Goal: Task Accomplishment & Management: Manage account settings

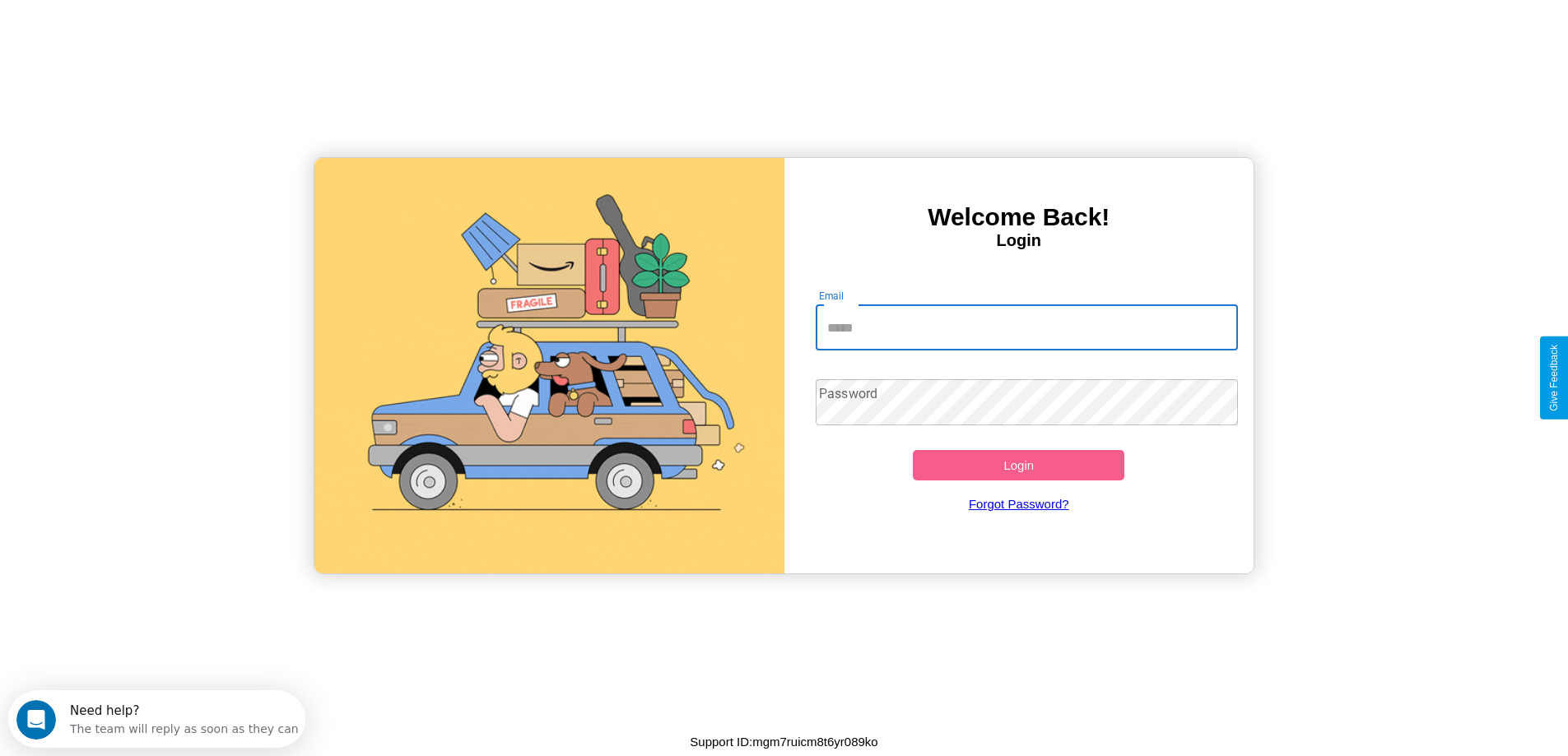
click at [1026, 327] on input "Email" at bounding box center [1026, 327] width 422 height 46
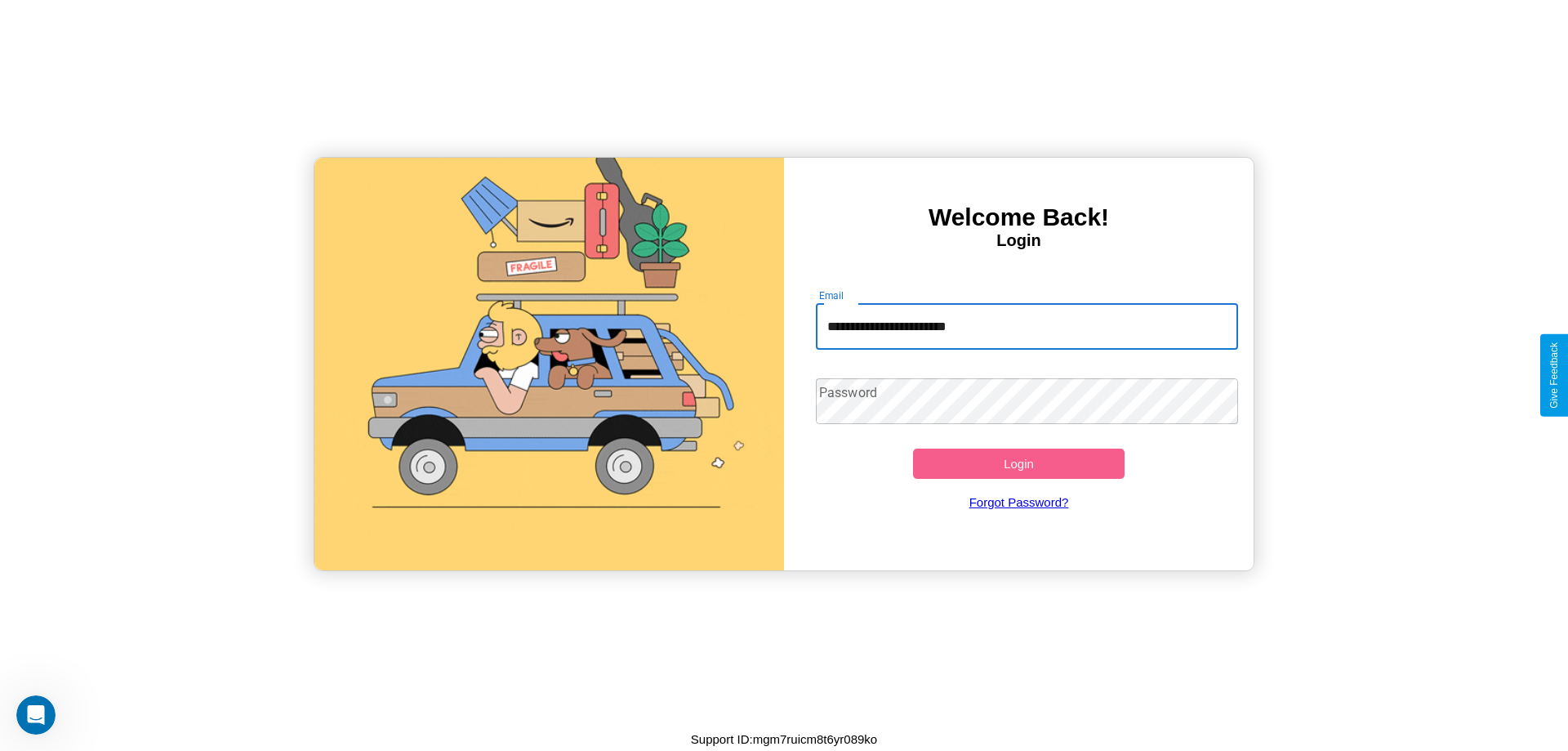
type input "**********"
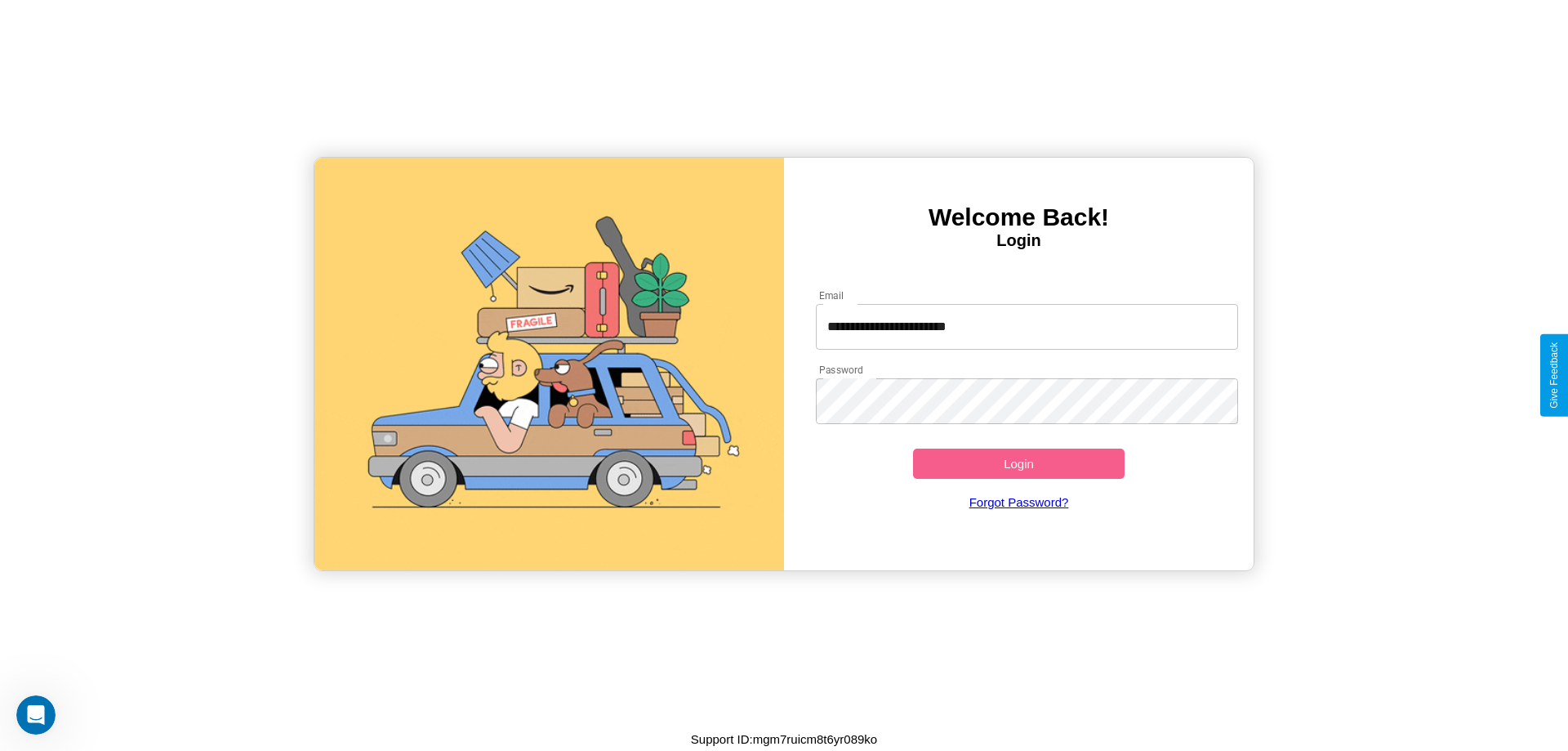
click at [1018, 463] on button "Login" at bounding box center [1019, 463] width 212 height 30
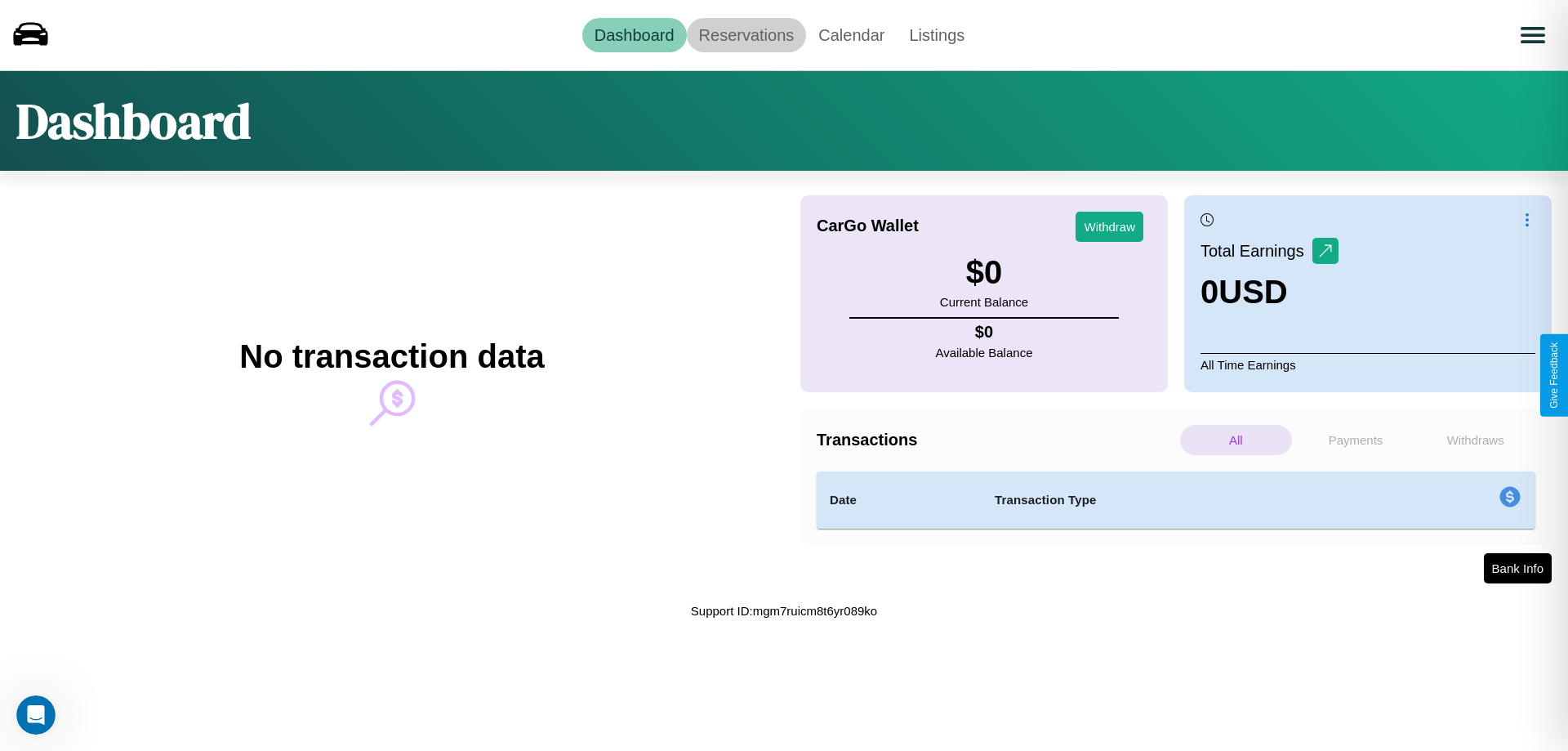
click at [745, 35] on link "Reservations" at bounding box center [746, 36] width 120 height 35
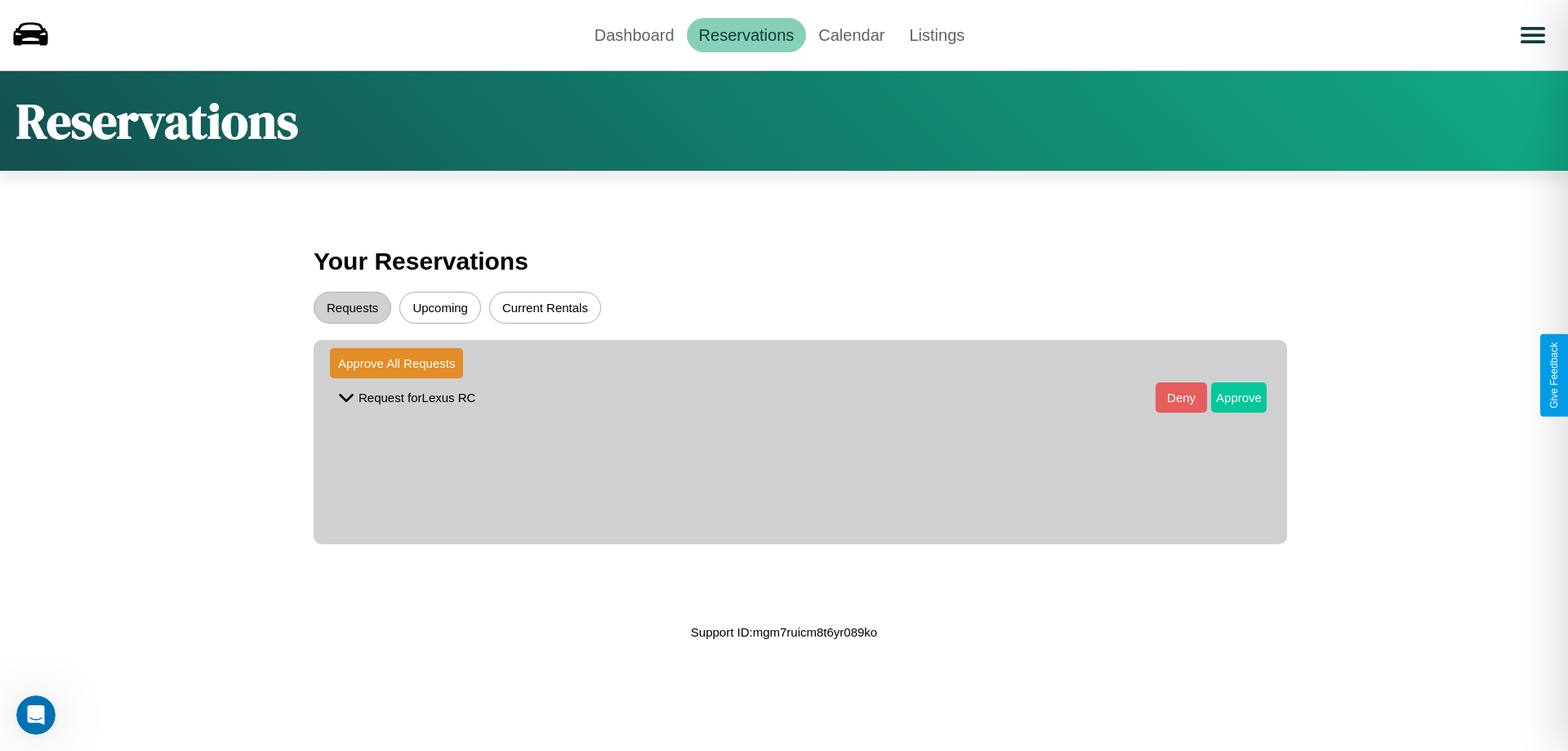
click at [1226, 397] on button "Approve" at bounding box center [1238, 397] width 56 height 30
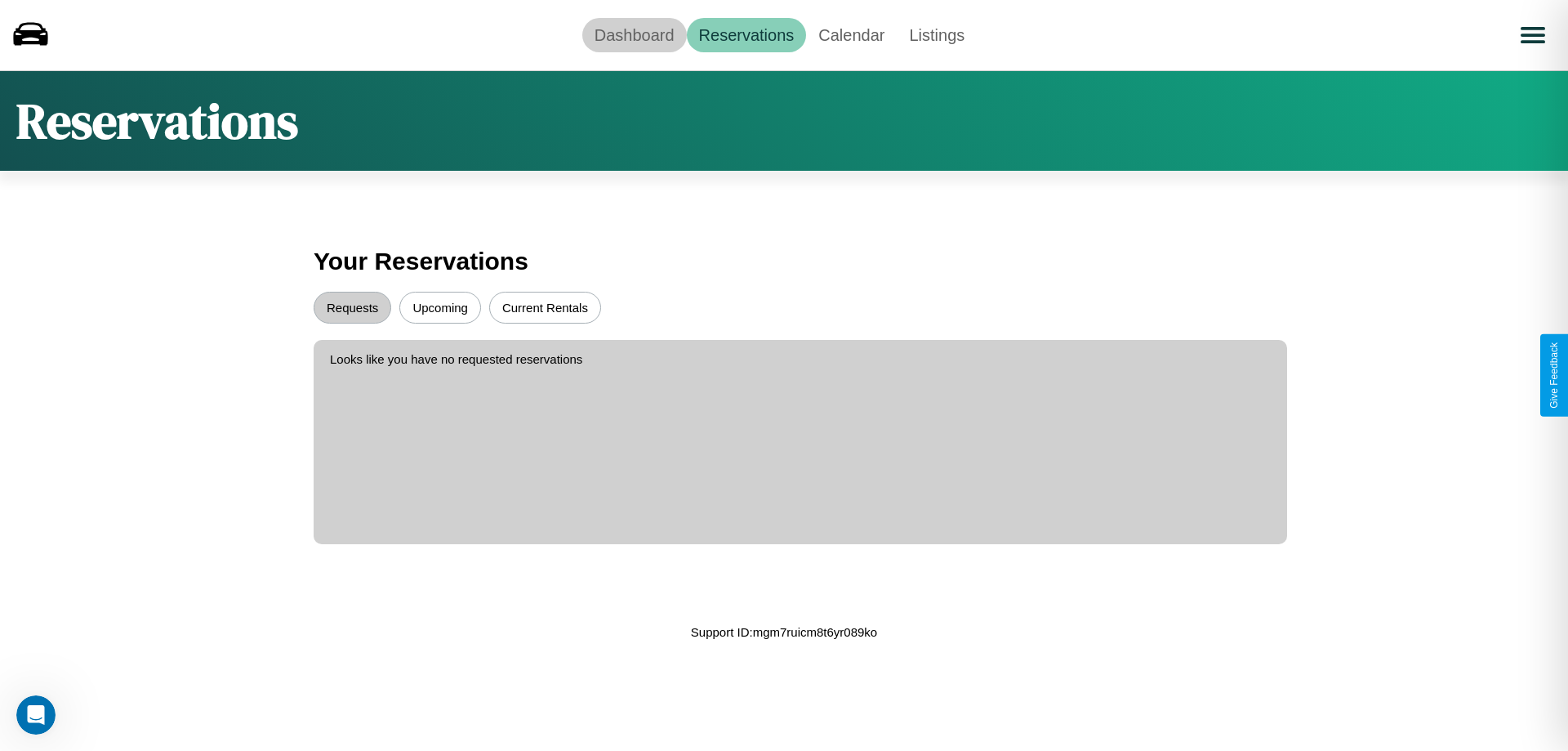
click at [634, 35] on link "Dashboard" at bounding box center [635, 36] width 104 height 35
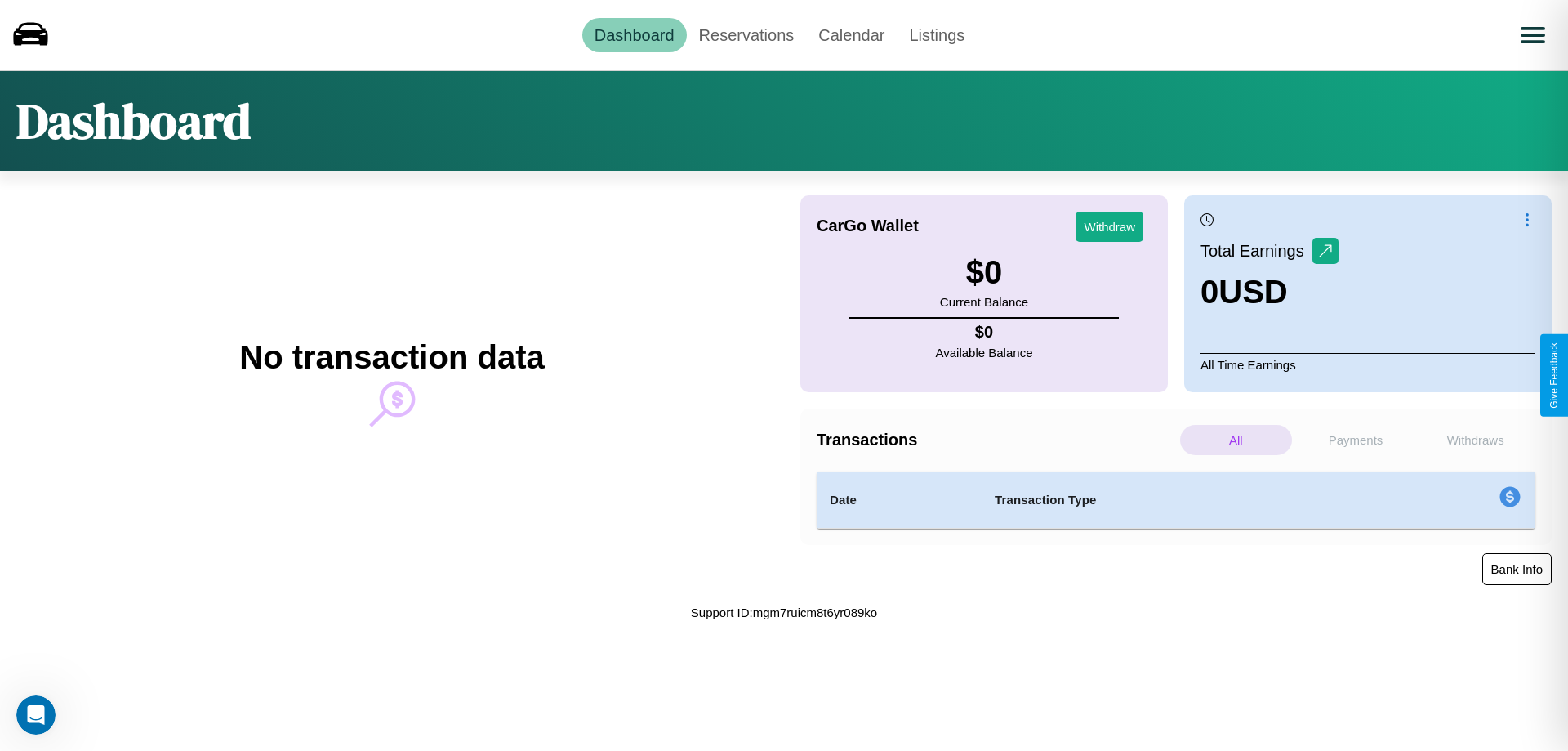
click at [1517, 568] on button "Bank Info" at bounding box center [1517, 568] width 69 height 32
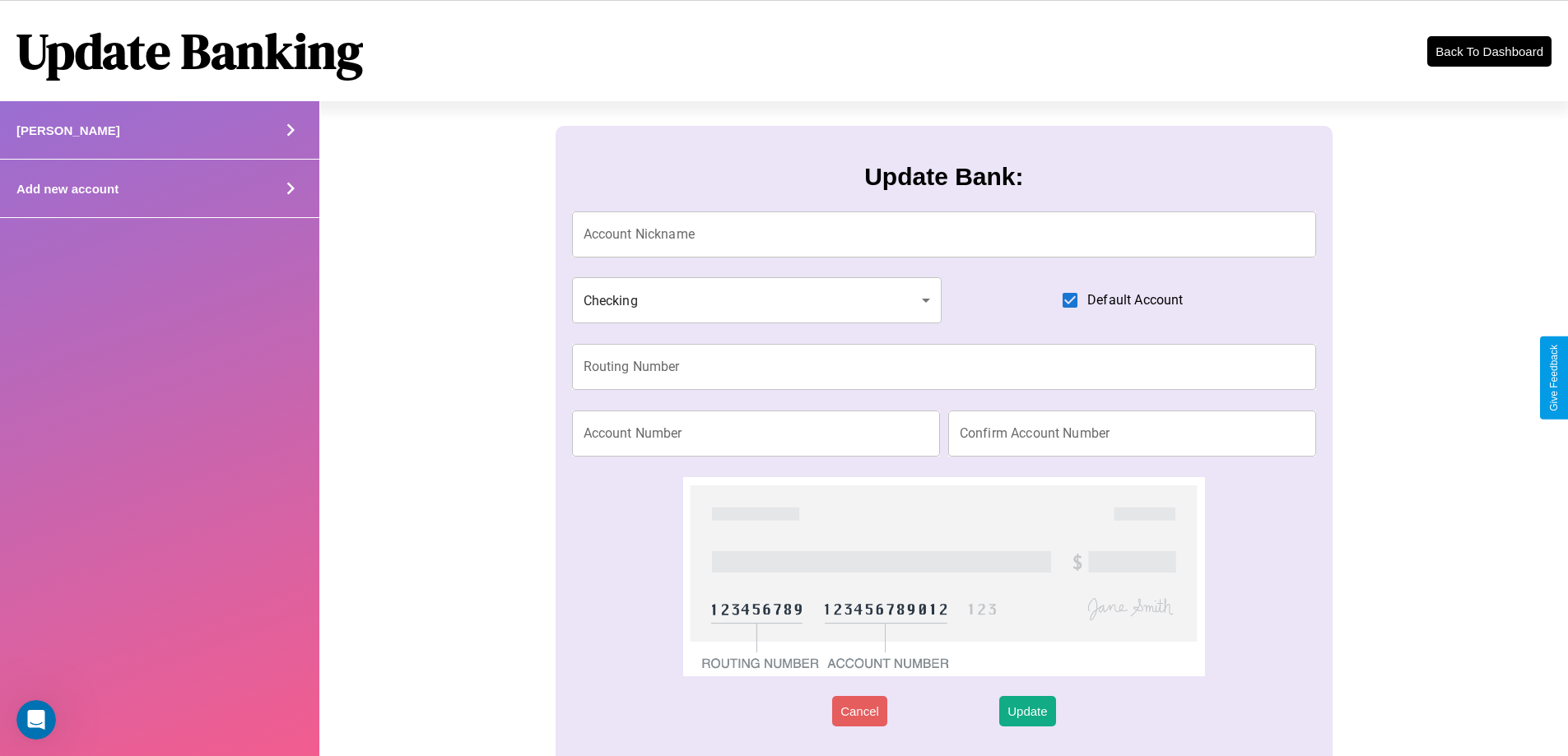
click at [159, 189] on div "Add new account" at bounding box center [159, 188] width 319 height 58
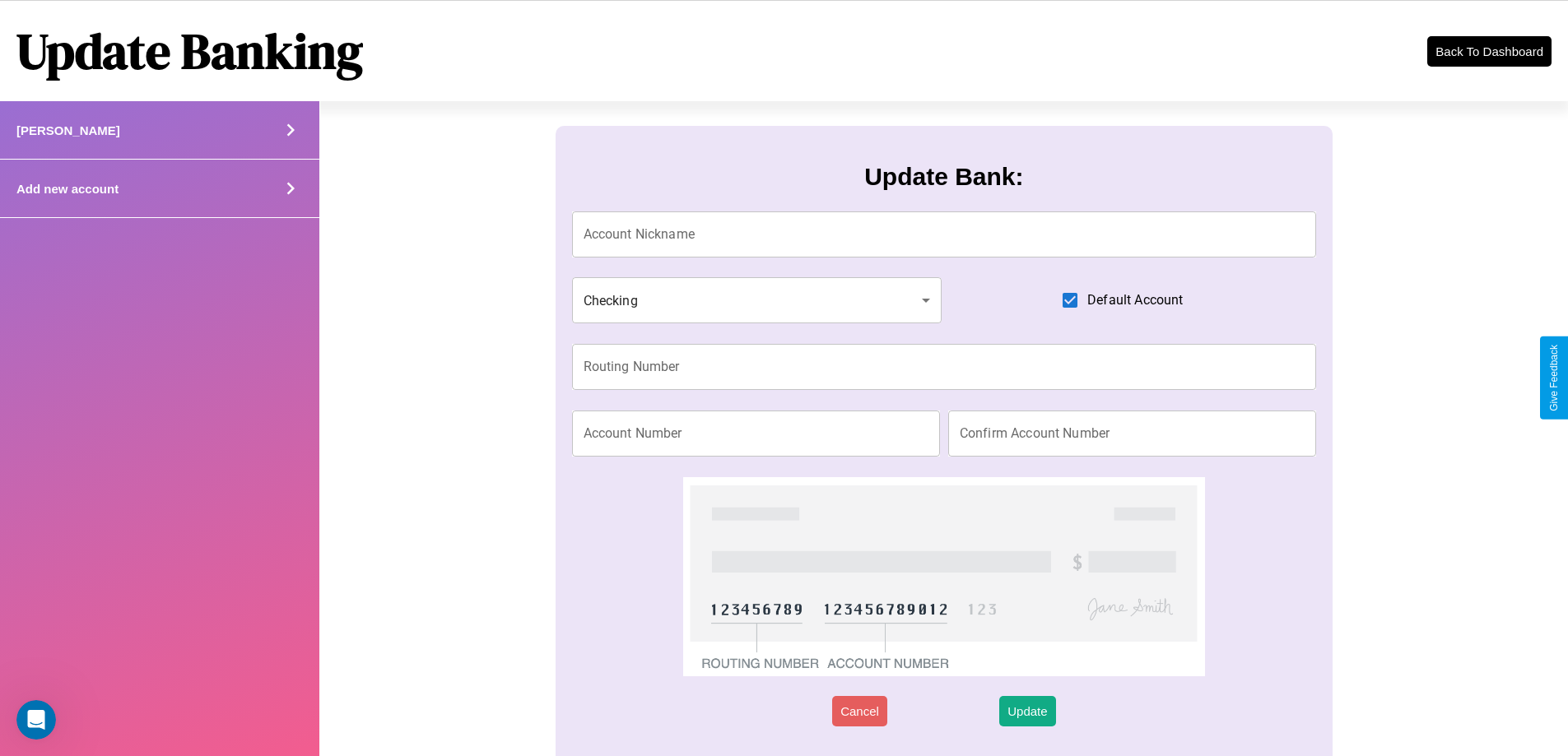
click at [159, 189] on div "Add new account" at bounding box center [159, 188] width 319 height 58
click at [290, 189] on icon at bounding box center [290, 188] width 25 height 25
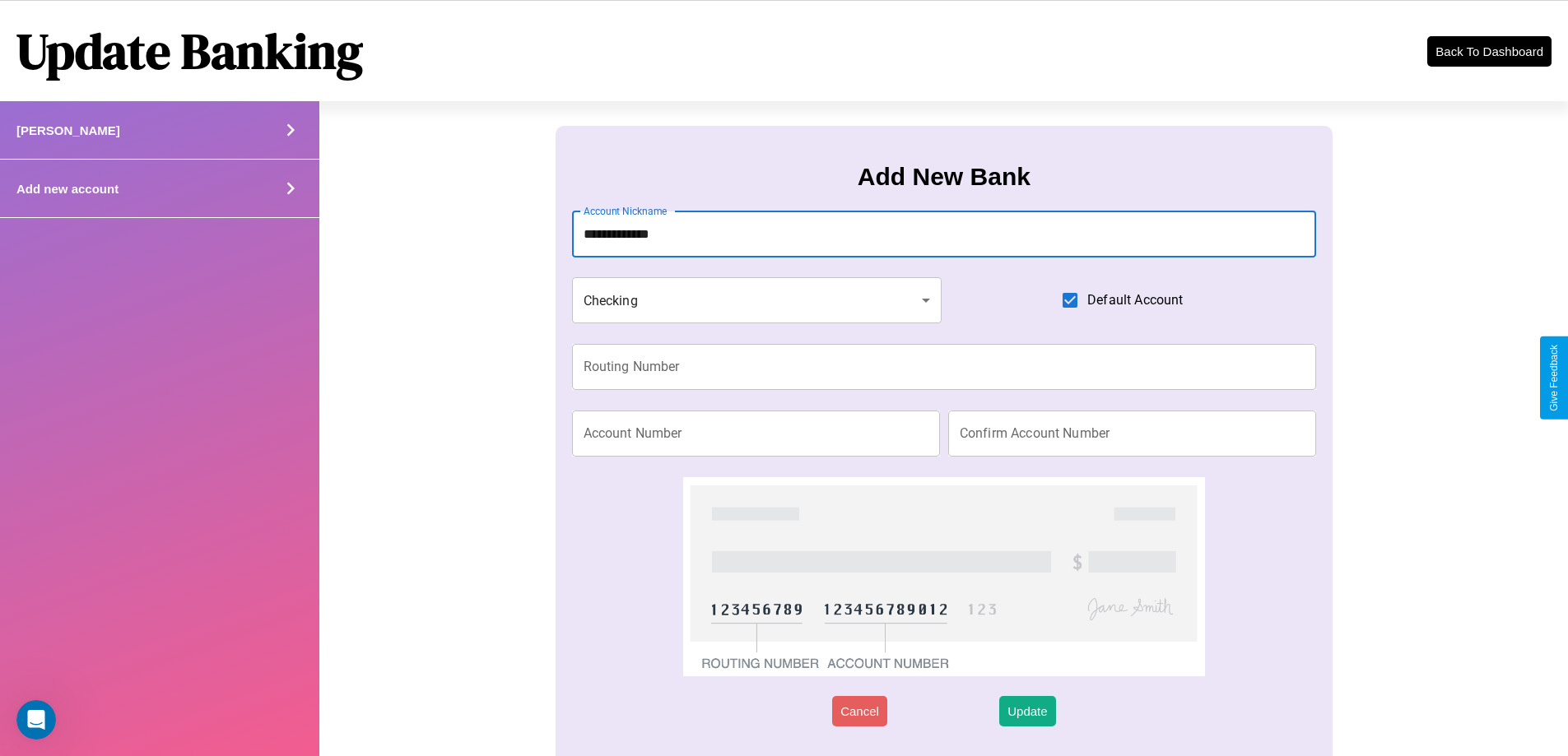
type input "**********"
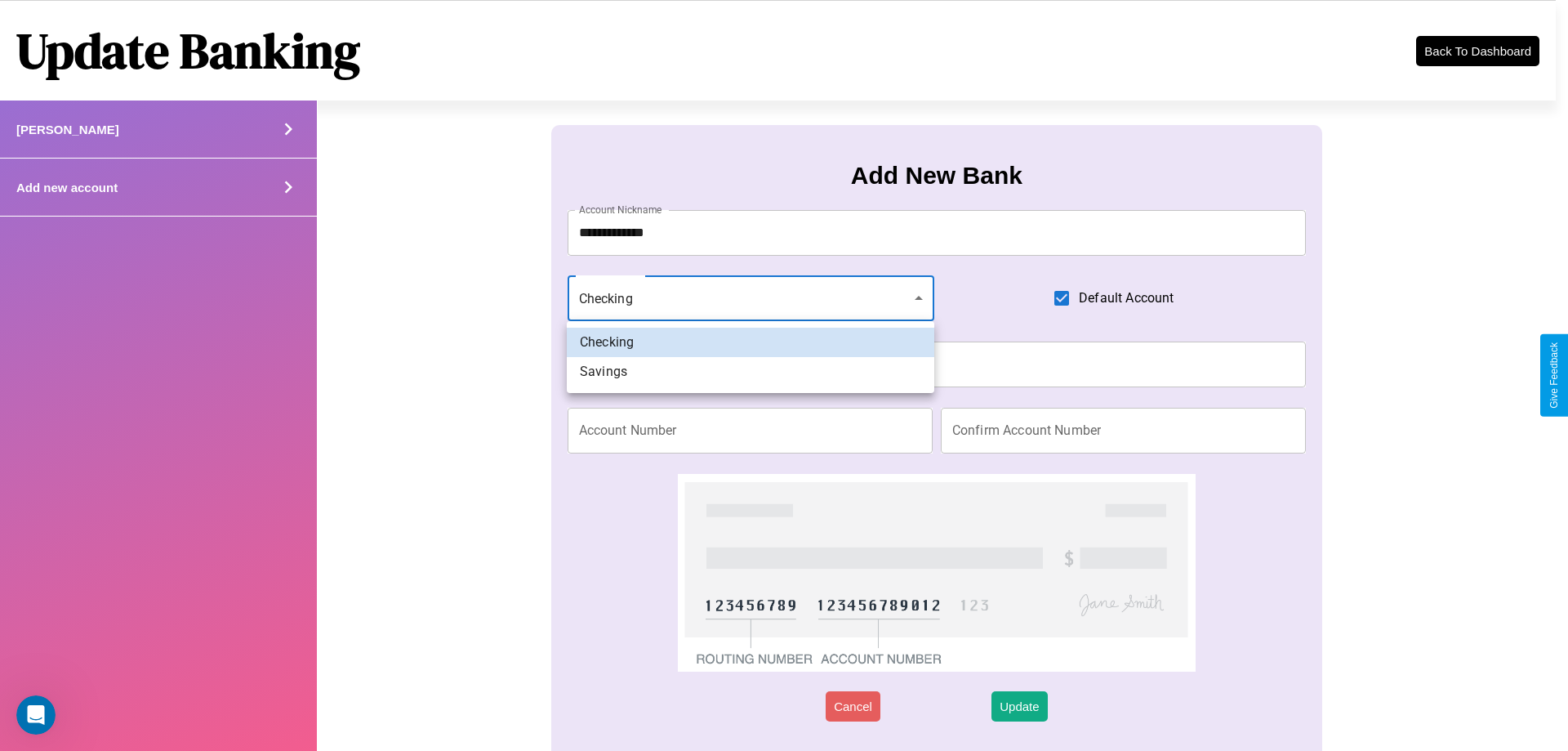
click at [751, 298] on div at bounding box center [784, 376] width 1568 height 751
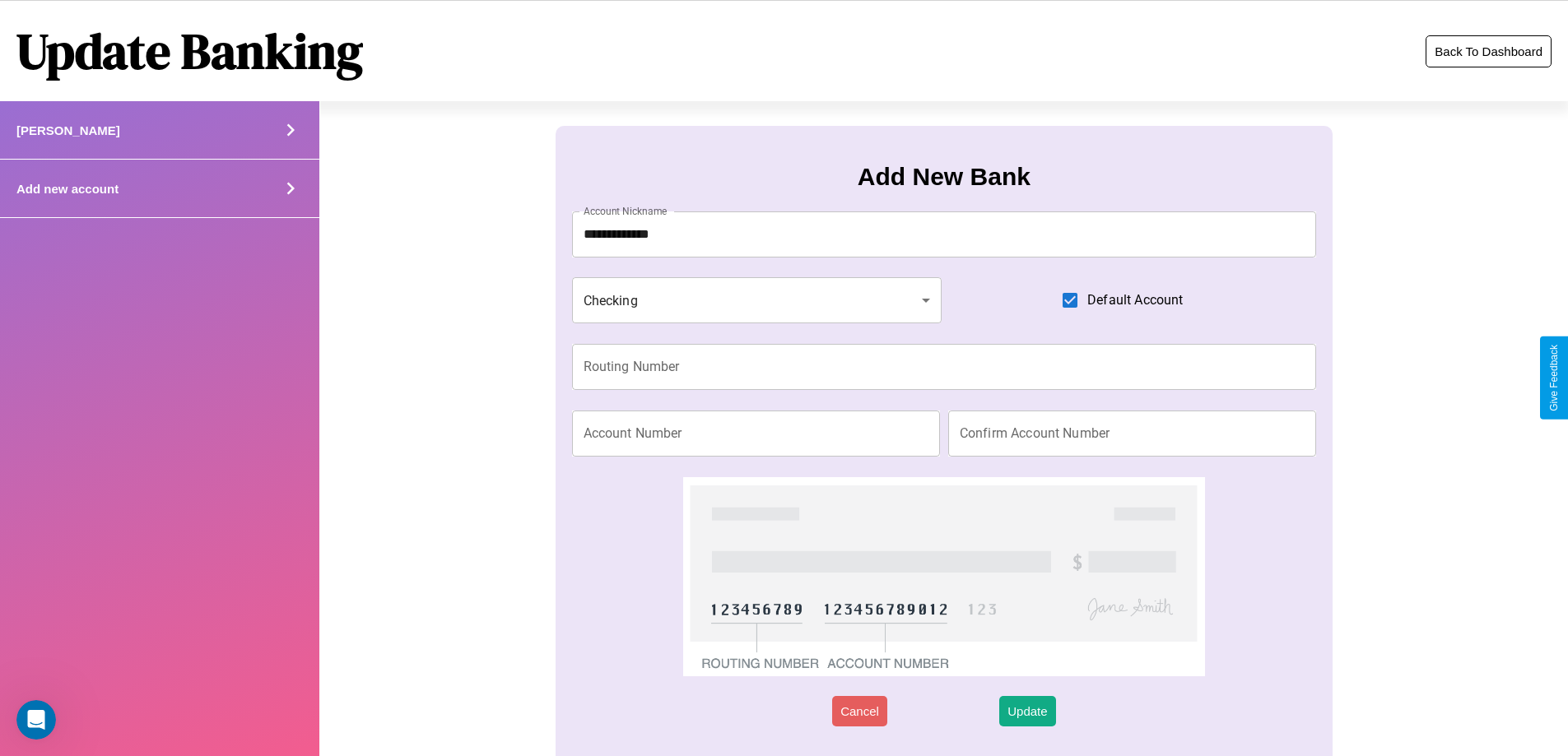
click at [1488, 51] on button "Back To Dashboard" at bounding box center [1488, 51] width 126 height 32
